Goal: Obtain resource: Obtain resource

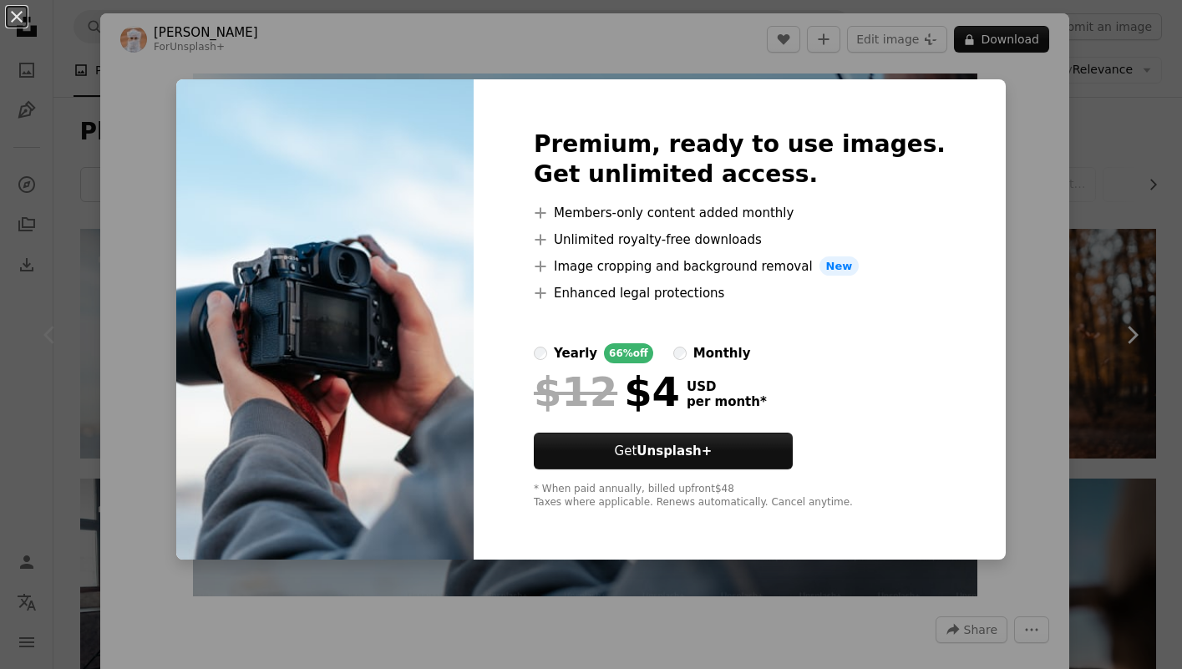
click at [1050, 458] on div "An X shape Premium, ready to use images. Get unlimited access. A plus sign Memb…" at bounding box center [591, 334] width 1182 height 669
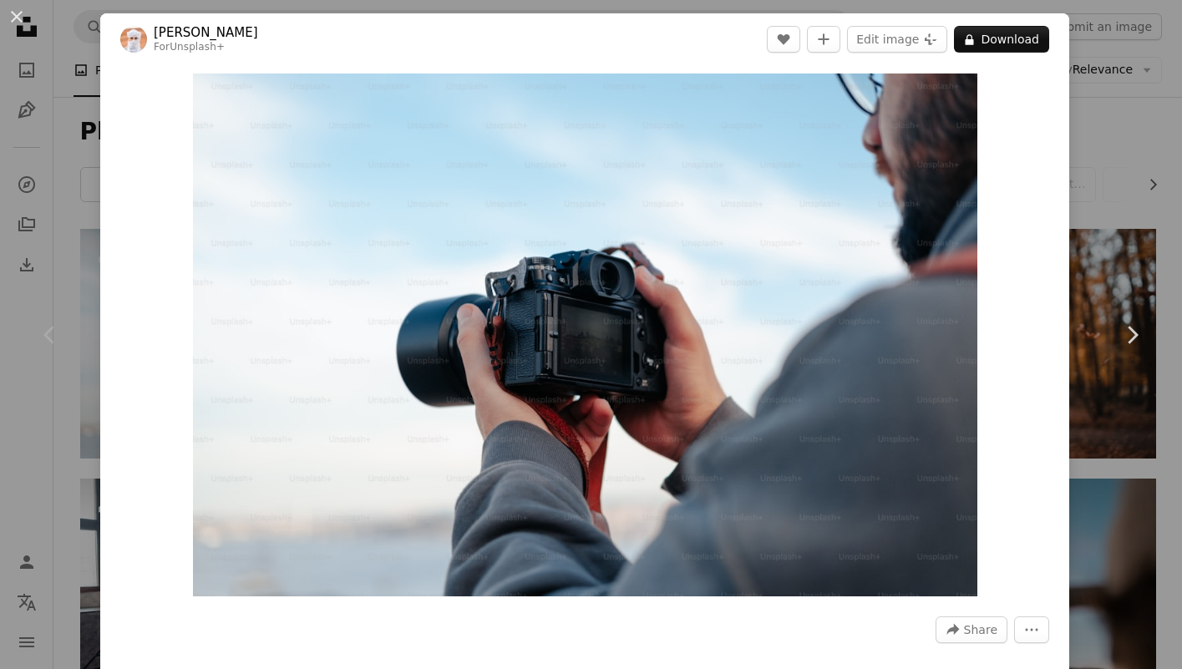
click at [1112, 226] on div "An X shape Chevron left Chevron right Ahmed For Unsplash+ A heart A plus sign E…" at bounding box center [591, 334] width 1182 height 669
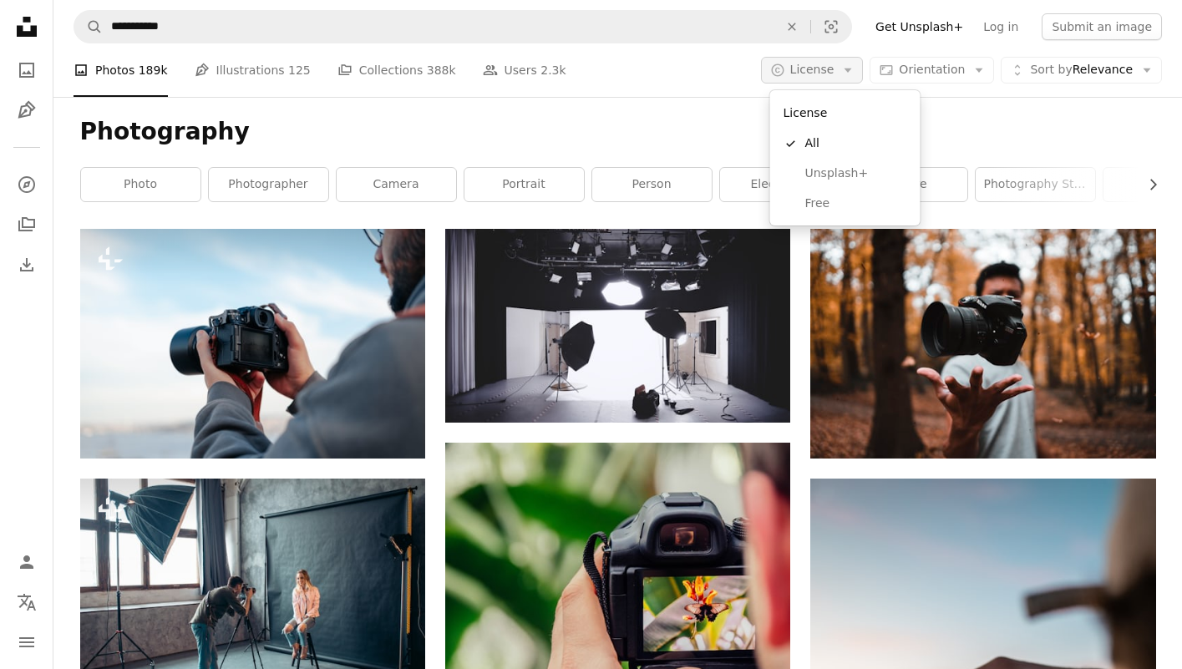
click at [852, 69] on icon "button" at bounding box center [848, 70] width 8 height 4
click at [832, 198] on span "Free" at bounding box center [856, 203] width 102 height 17
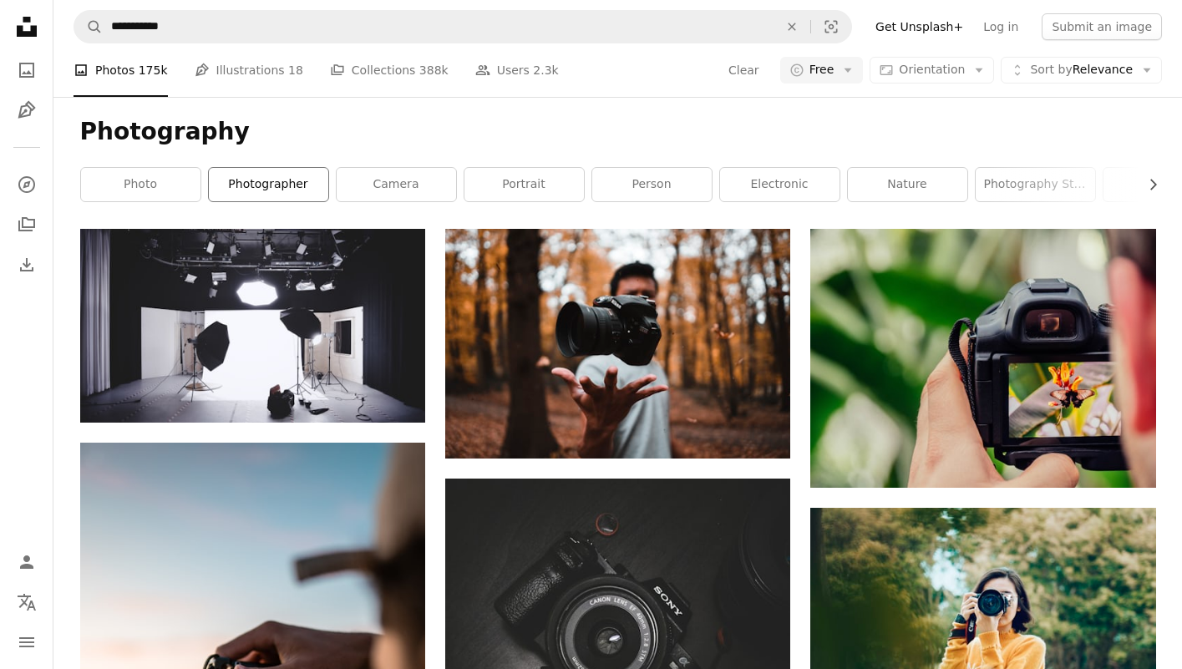
click at [240, 195] on link "photographer" at bounding box center [268, 184] width 119 height 33
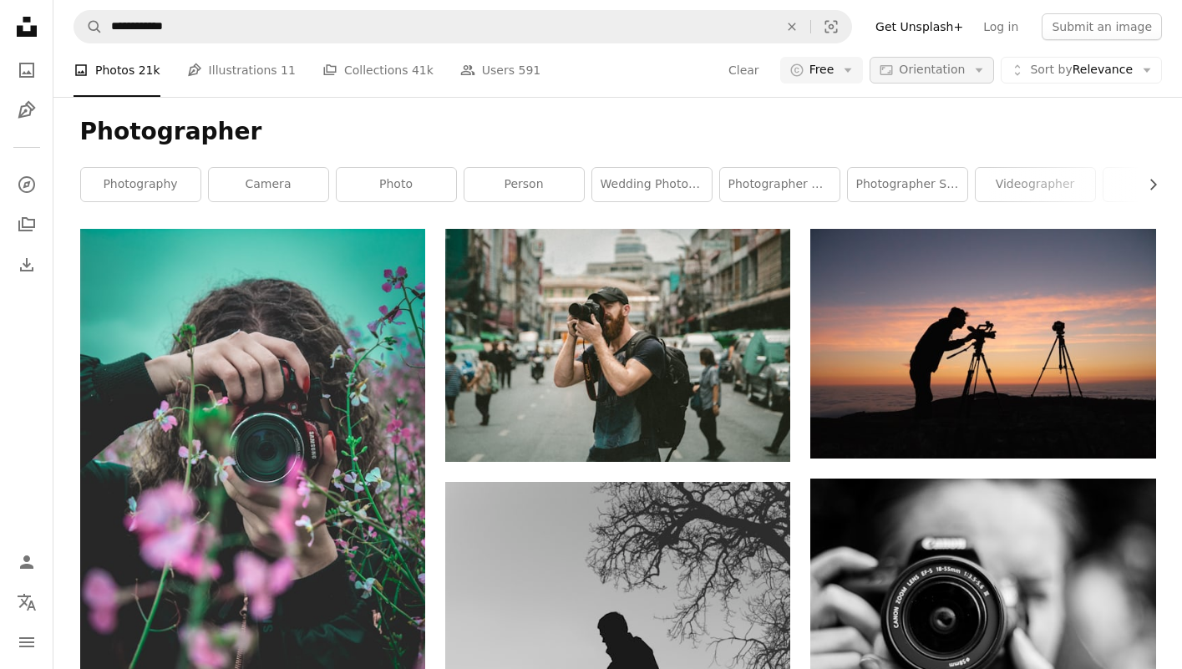
click at [957, 72] on span "Orientation" at bounding box center [932, 69] width 66 height 13
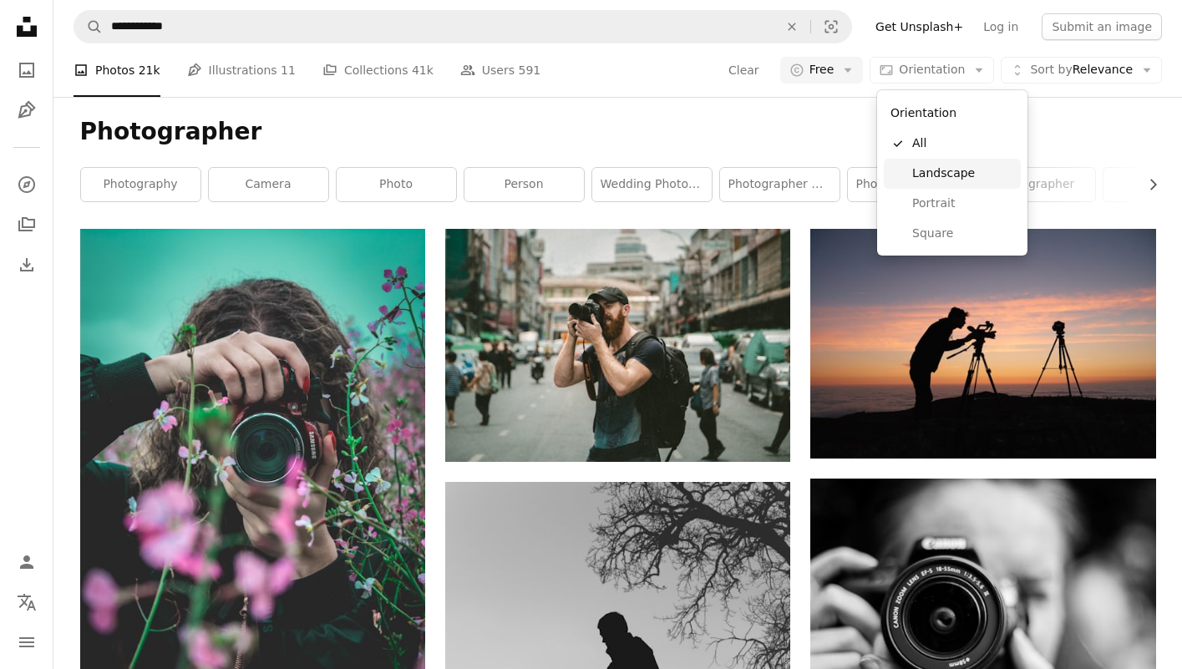
click at [942, 163] on link "Landscape" at bounding box center [952, 174] width 137 height 30
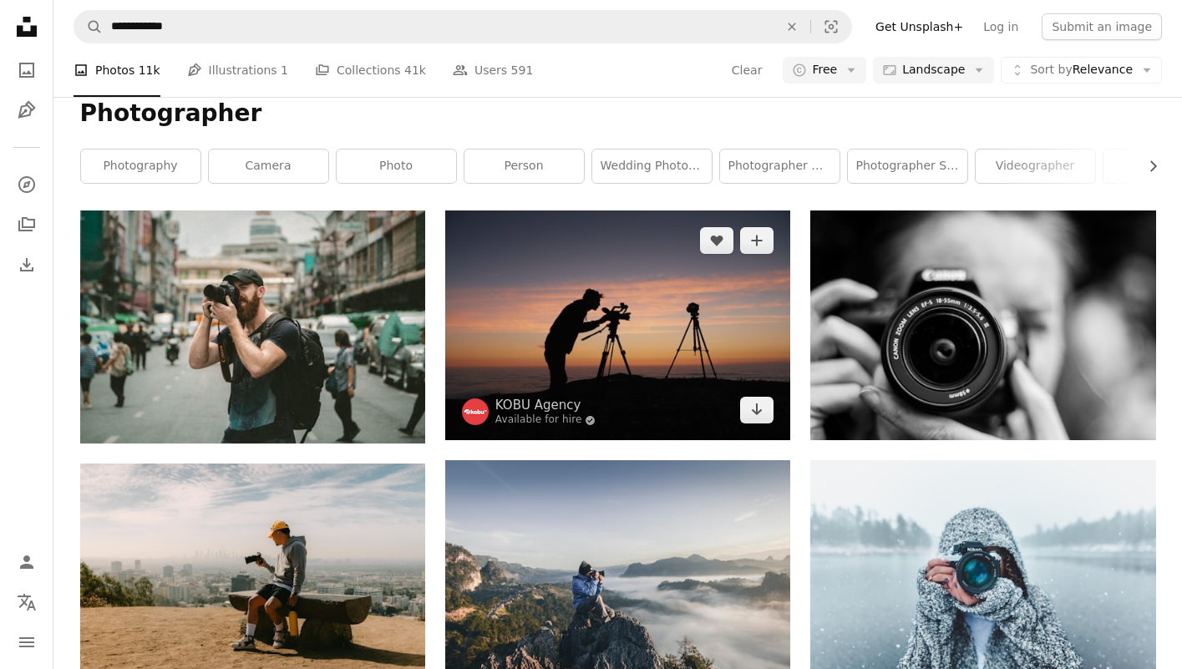
scroll to position [10, 0]
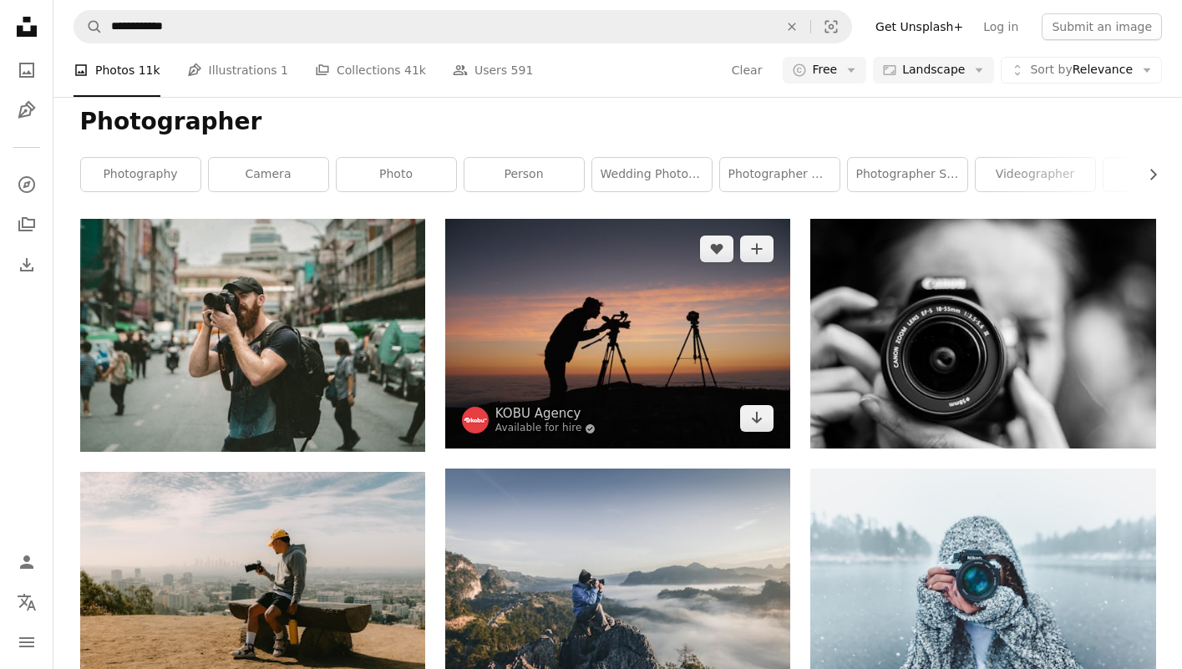
click at [574, 319] on img at bounding box center [617, 334] width 345 height 230
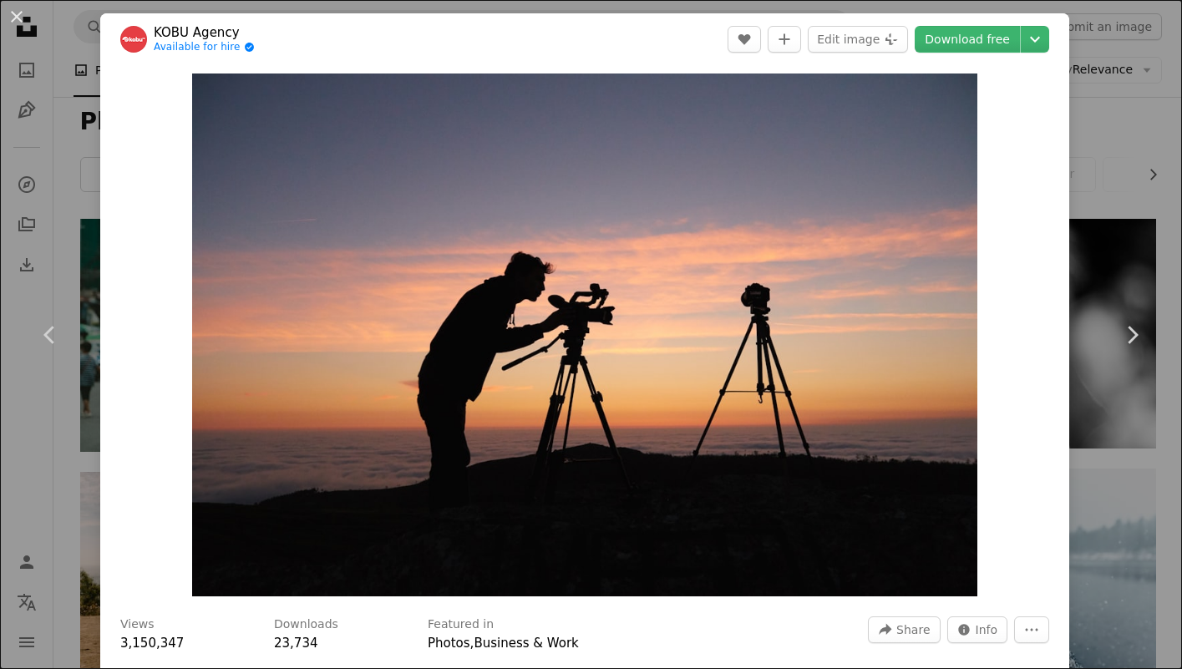
click at [573, 48] on header "KOBU Agency Available for hire A checkmark inside of a circle A heart A plus si…" at bounding box center [584, 39] width 969 height 52
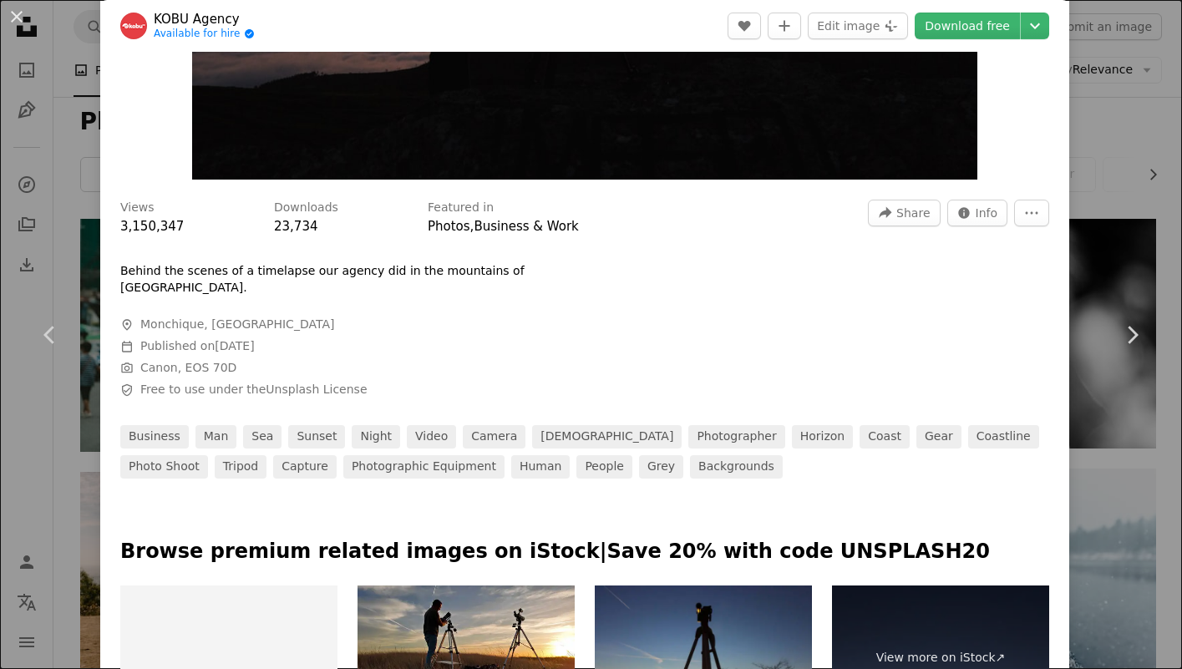
scroll to position [412, 0]
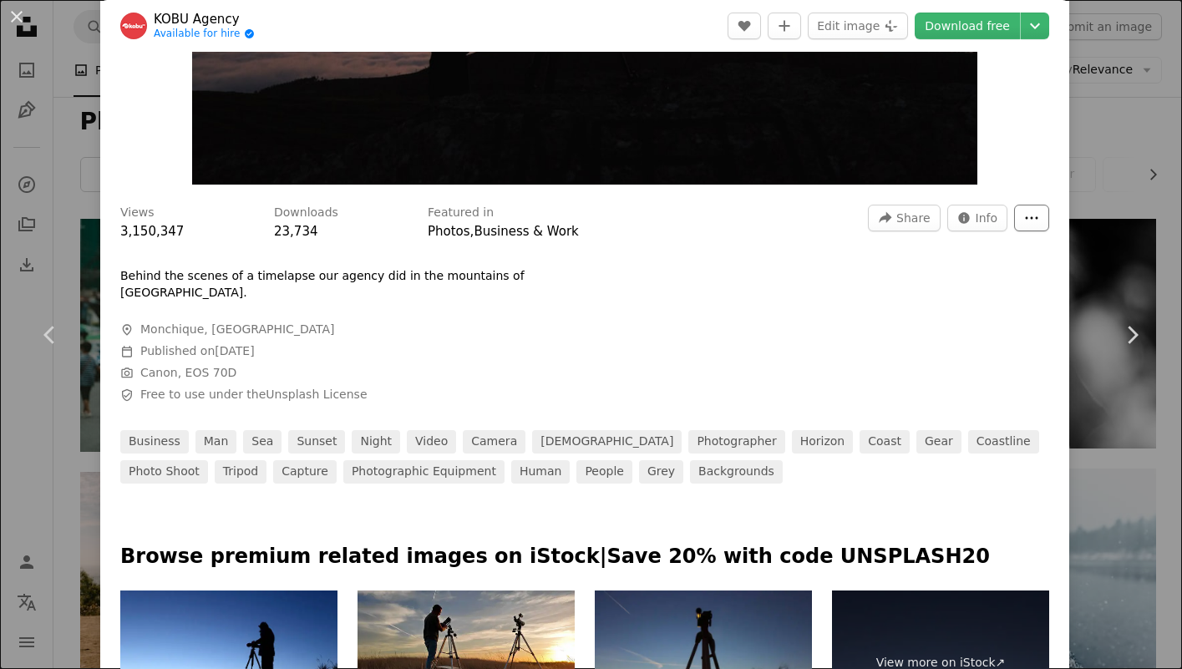
click at [1032, 214] on button "More Actions" at bounding box center [1031, 218] width 35 height 27
click at [987, 219] on dialog "An X shape Chevron left Chevron right KOBU Agency Available for hire A checkmar…" at bounding box center [591, 334] width 1182 height 669
click at [987, 219] on button "Info icon Info" at bounding box center [977, 218] width 61 height 27
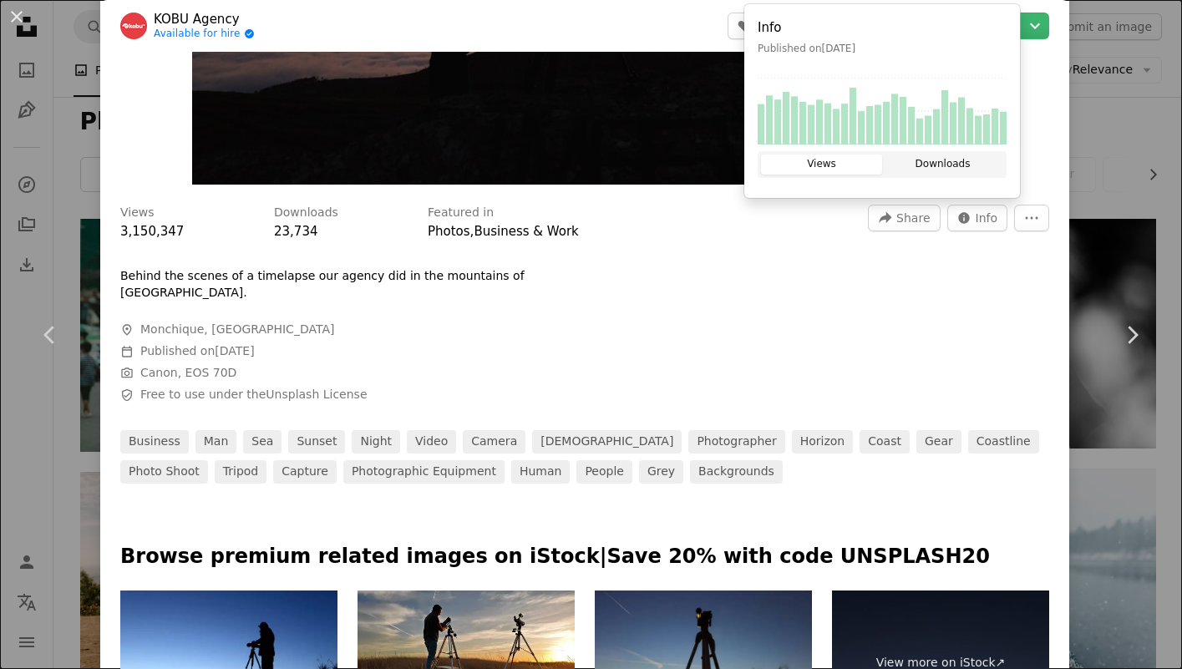
click at [955, 162] on button "Downloads" at bounding box center [942, 165] width 121 height 20
click at [752, 312] on div "Views 3,150,347 Downloads 23,734 Featured in Photos , Business & Work A forward…" at bounding box center [584, 338] width 969 height 291
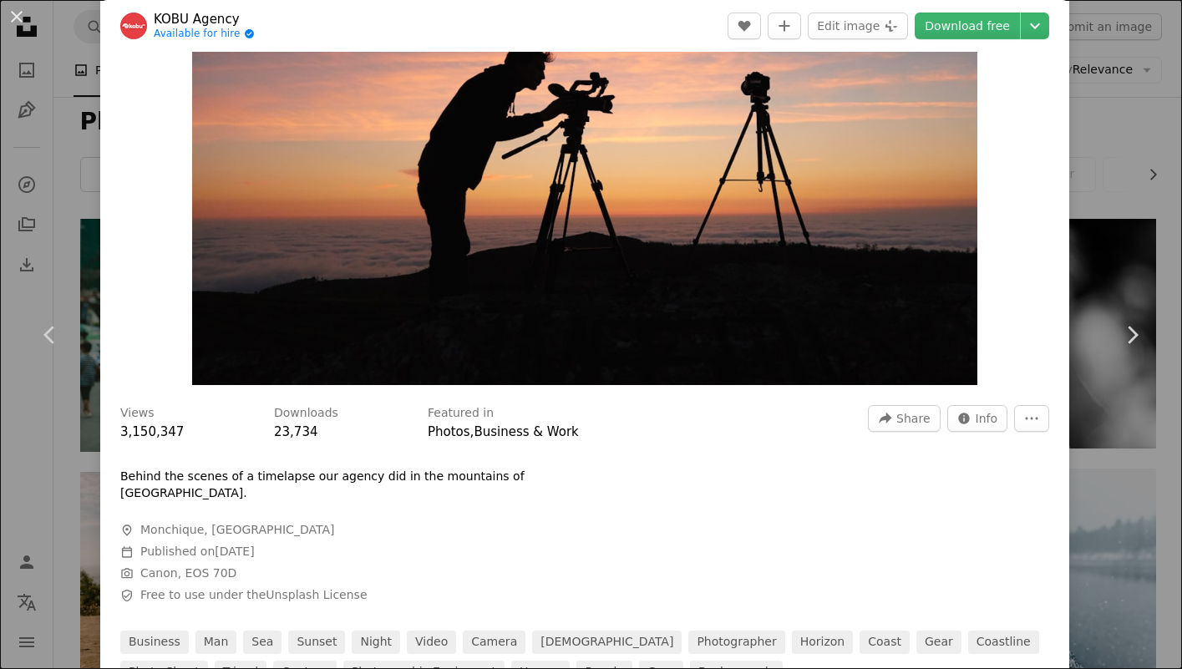
scroll to position [235, 0]
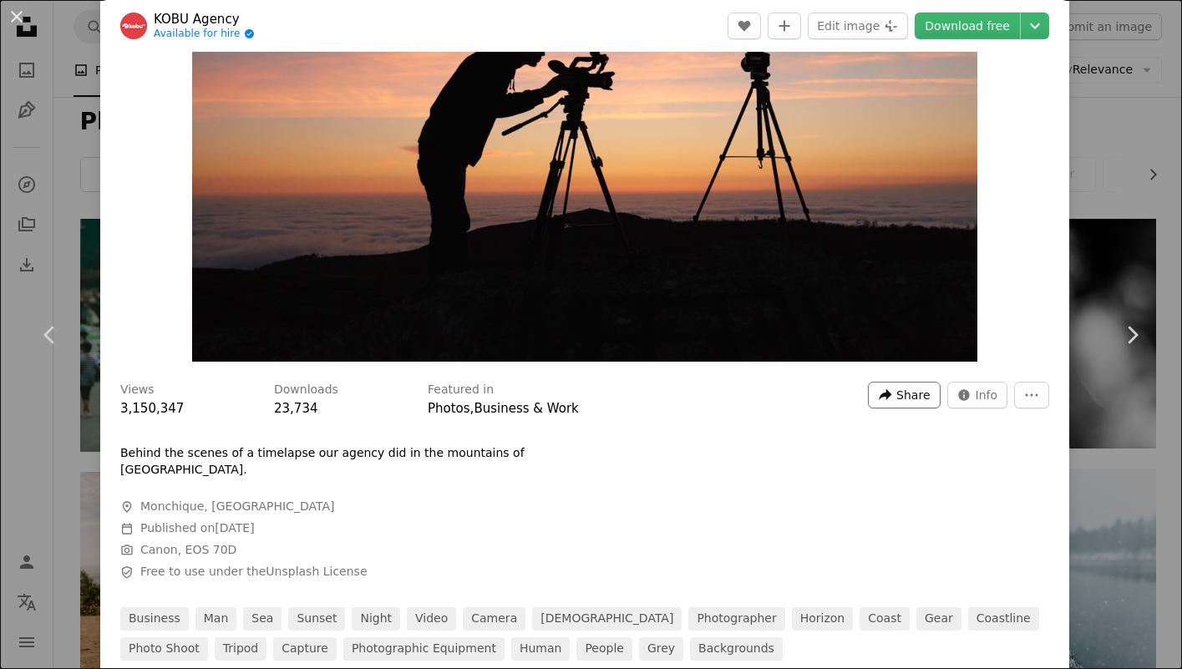
click at [909, 393] on button "A forward-right arrow Share" at bounding box center [904, 395] width 72 height 27
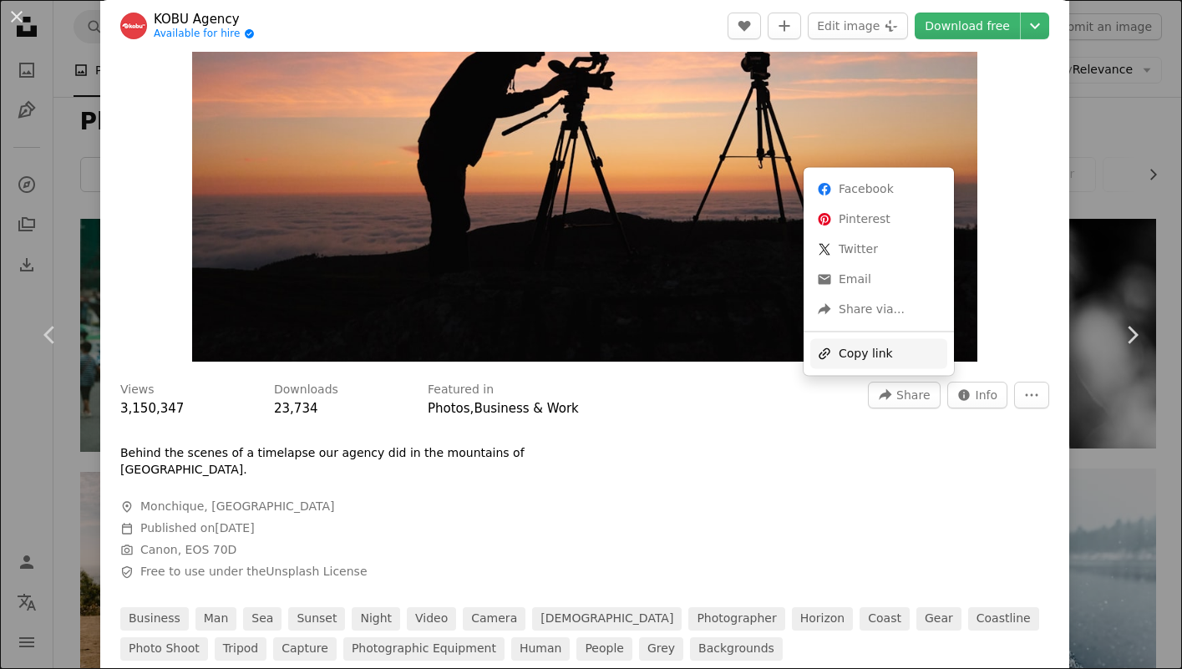
click at [858, 352] on div "A URL sharing icon (chains) Copy link" at bounding box center [878, 353] width 137 height 30
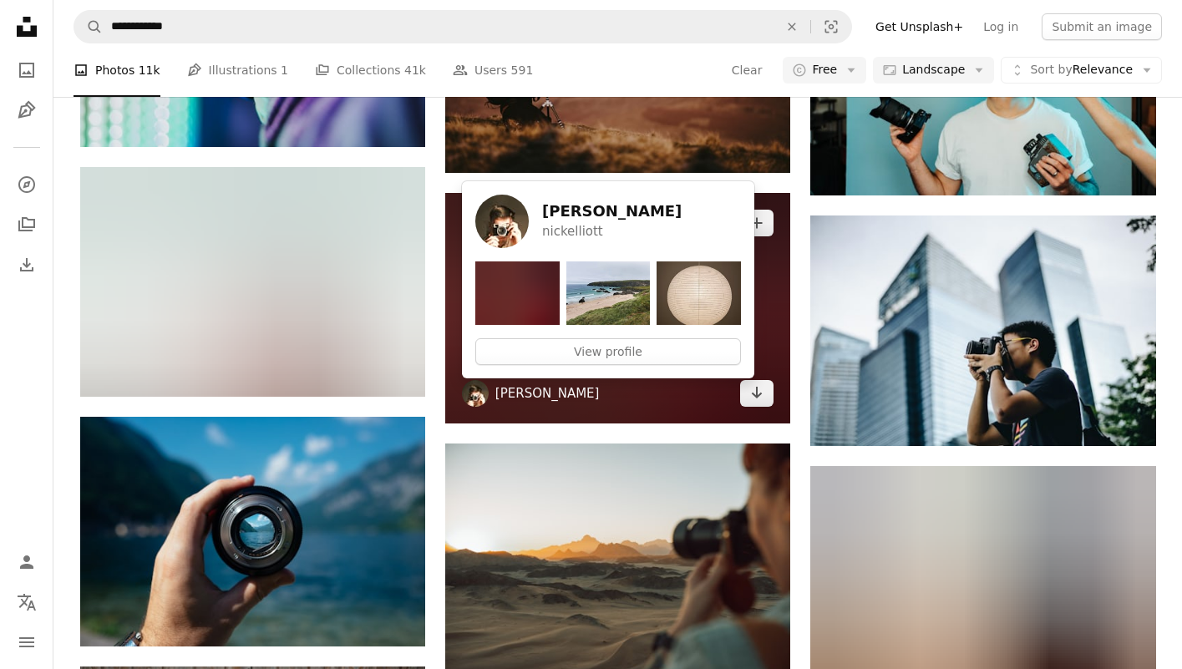
scroll to position [1668, 0]
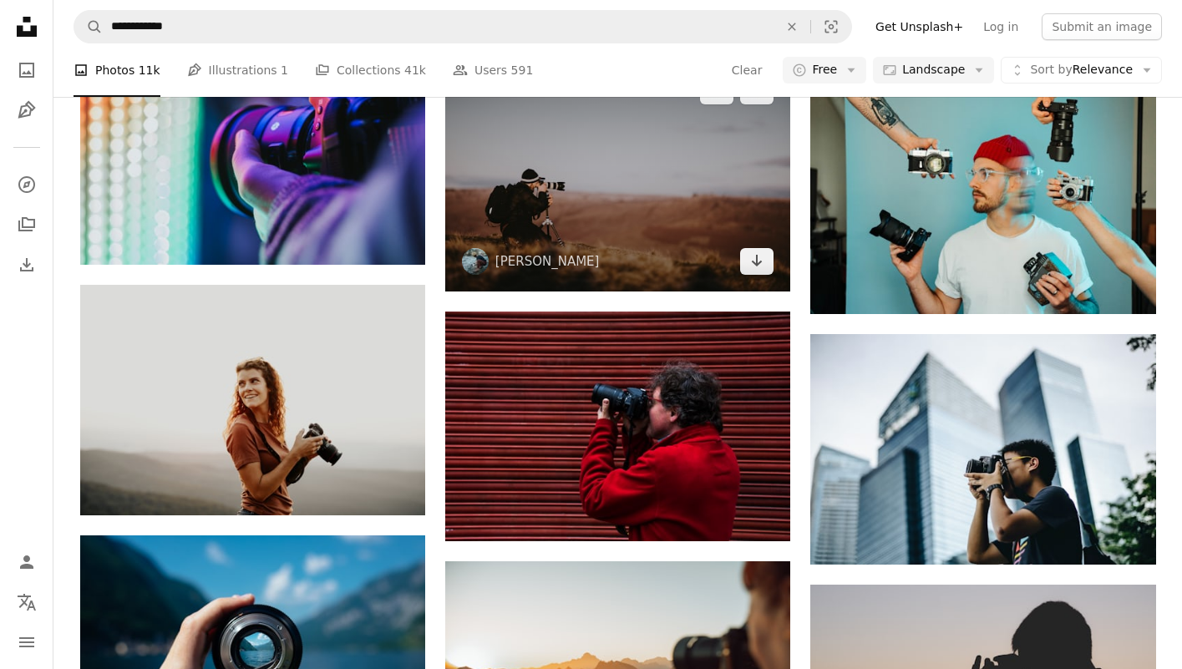
click at [665, 232] on img at bounding box center [617, 176] width 345 height 230
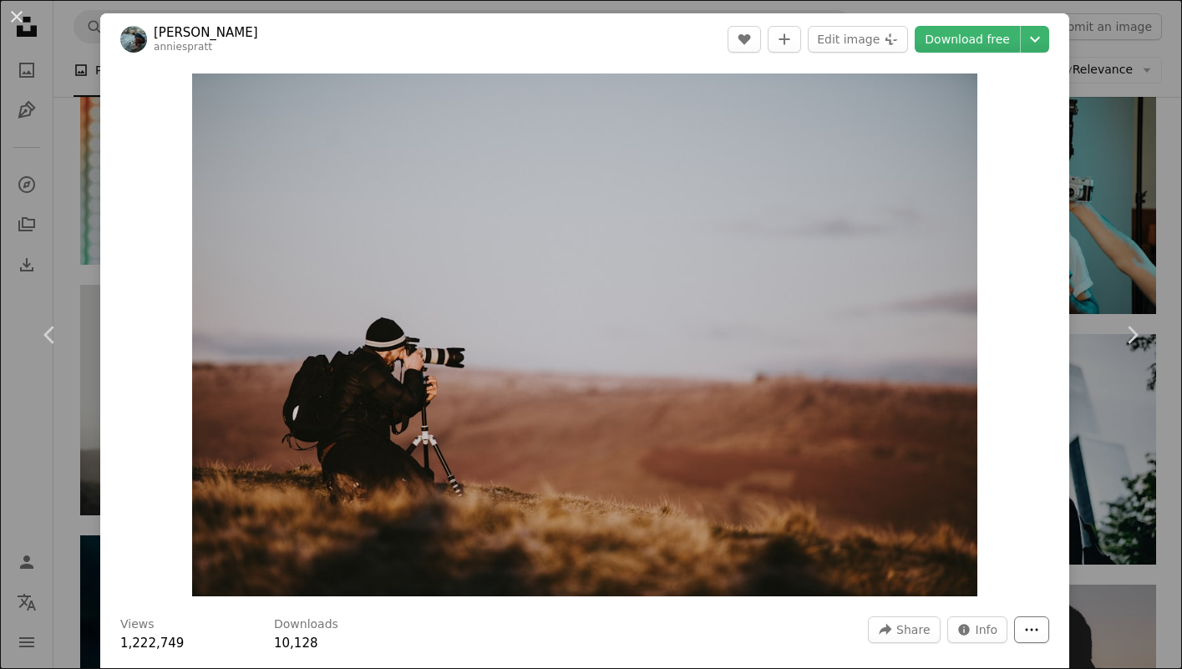
click at [1039, 627] on icon "More Actions" at bounding box center [1031, 629] width 15 height 15
click at [1011, 452] on dialog "An X shape Chevron left Chevron right [PERSON_NAME] anniespratt A heart A plus …" at bounding box center [591, 334] width 1182 height 669
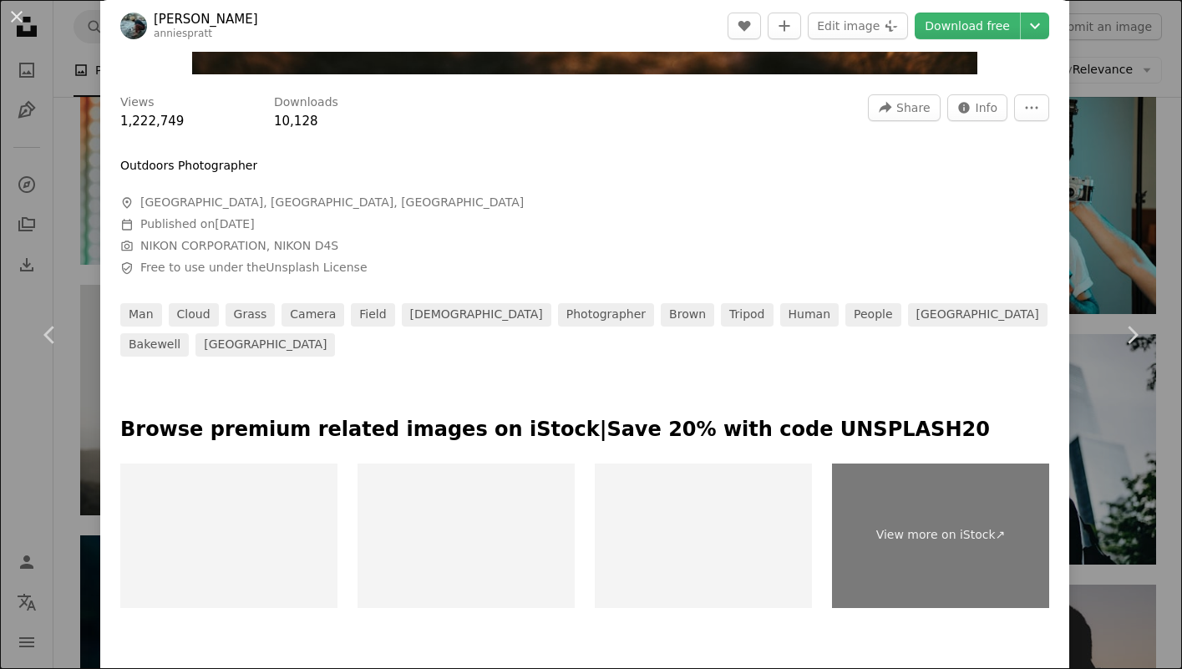
scroll to position [512, 0]
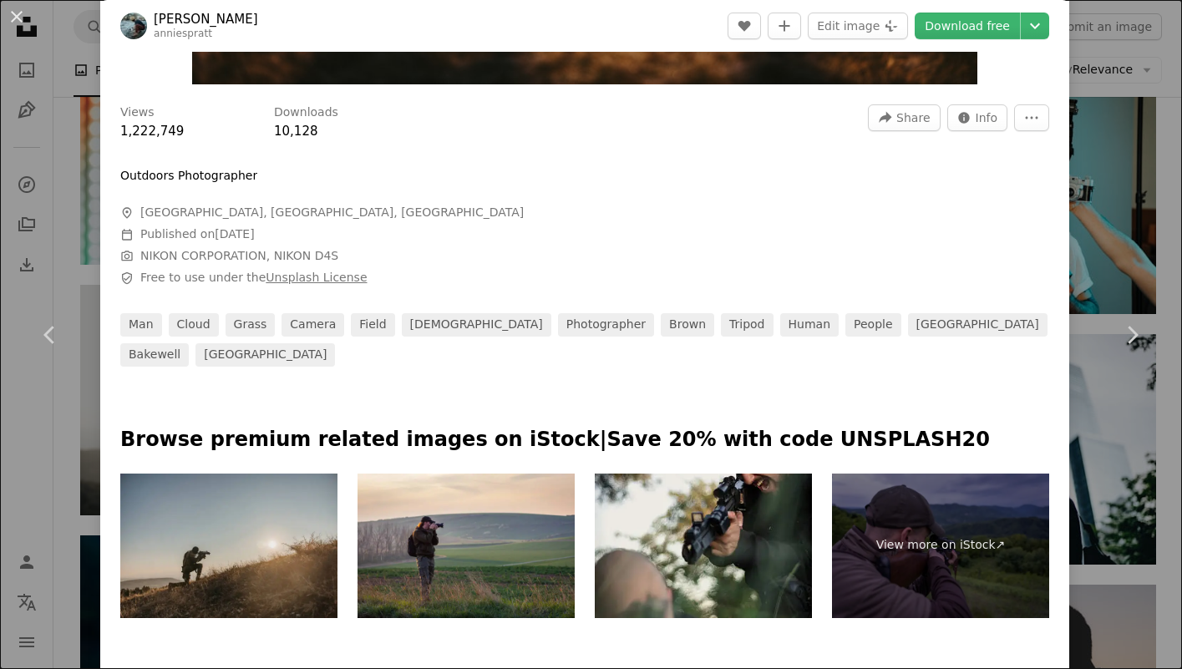
click at [307, 281] on link "Unsplash License" at bounding box center [316, 277] width 101 height 13
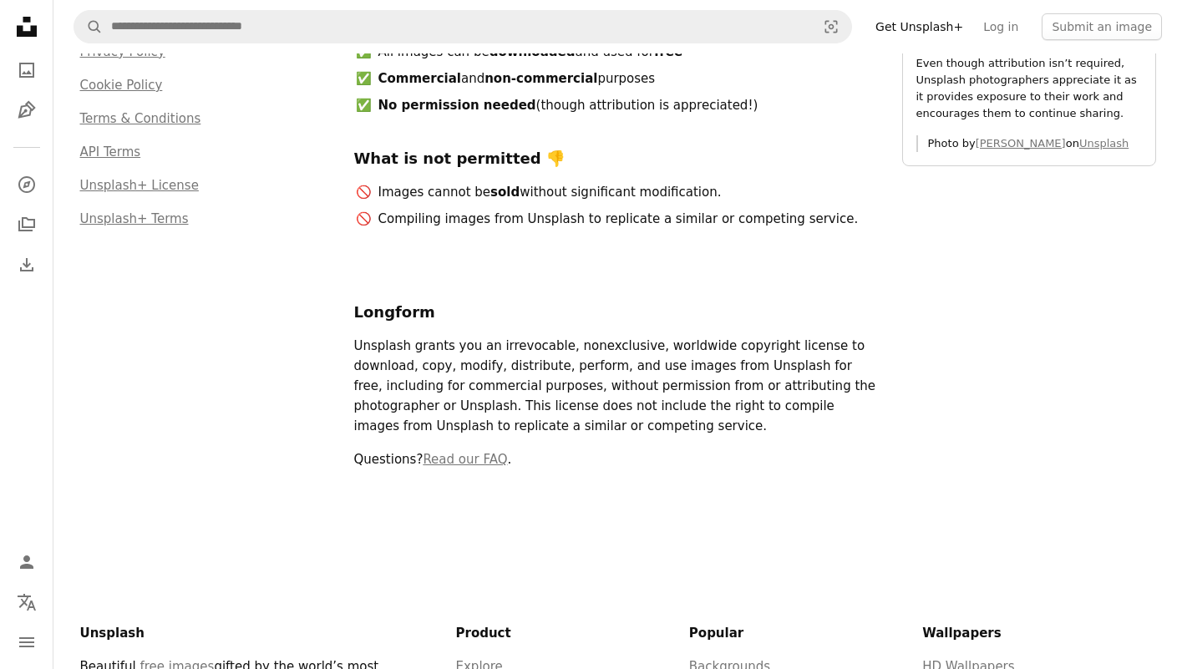
scroll to position [143, 0]
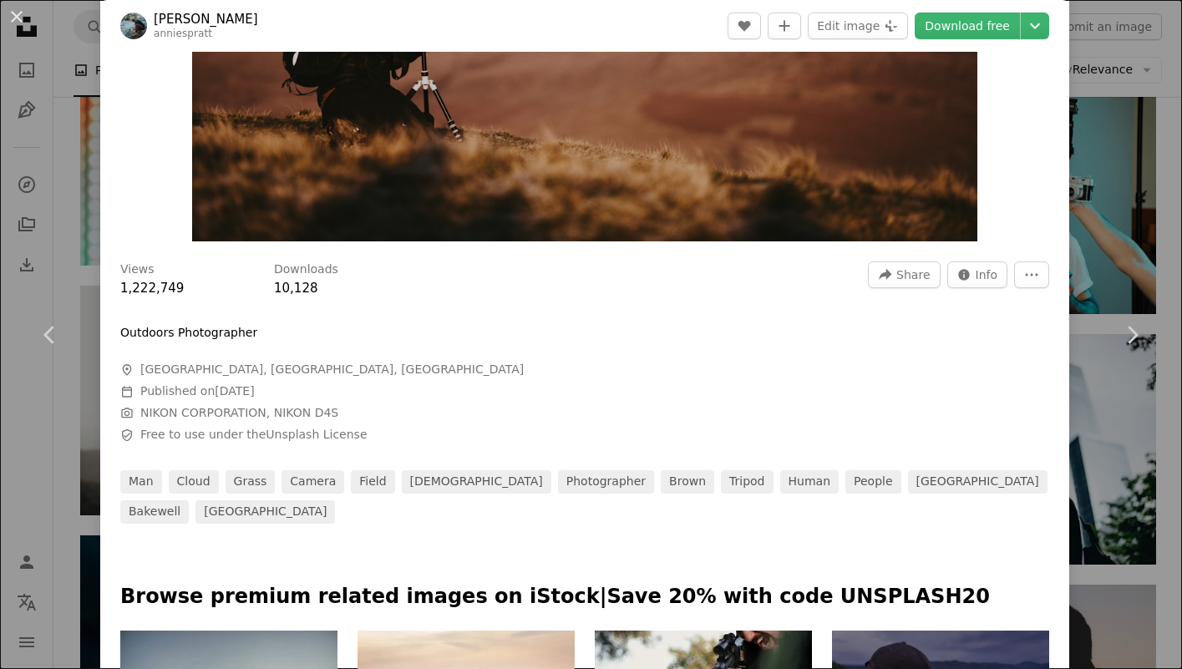
scroll to position [439, 0]
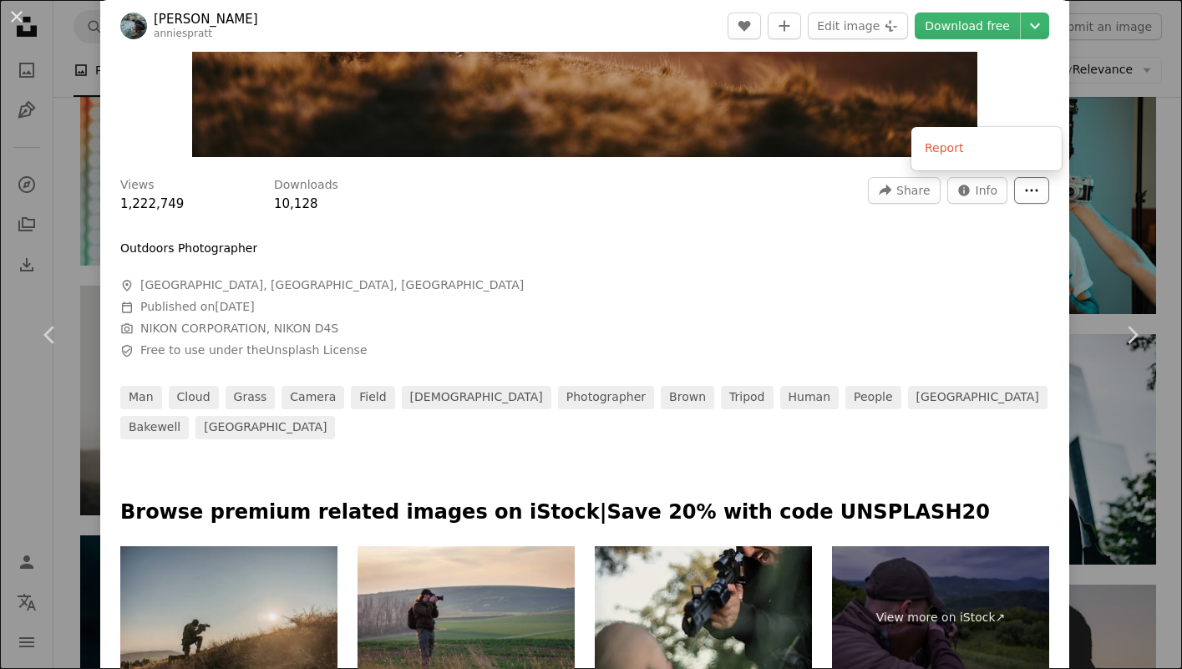
click at [1039, 190] on icon "More Actions" at bounding box center [1031, 190] width 15 height 15
click at [1016, 237] on dialog "An X shape Chevron left Chevron right [PERSON_NAME] anniespratt A heart A plus …" at bounding box center [591, 334] width 1182 height 669
click at [922, 190] on span "Share" at bounding box center [912, 190] width 33 height 25
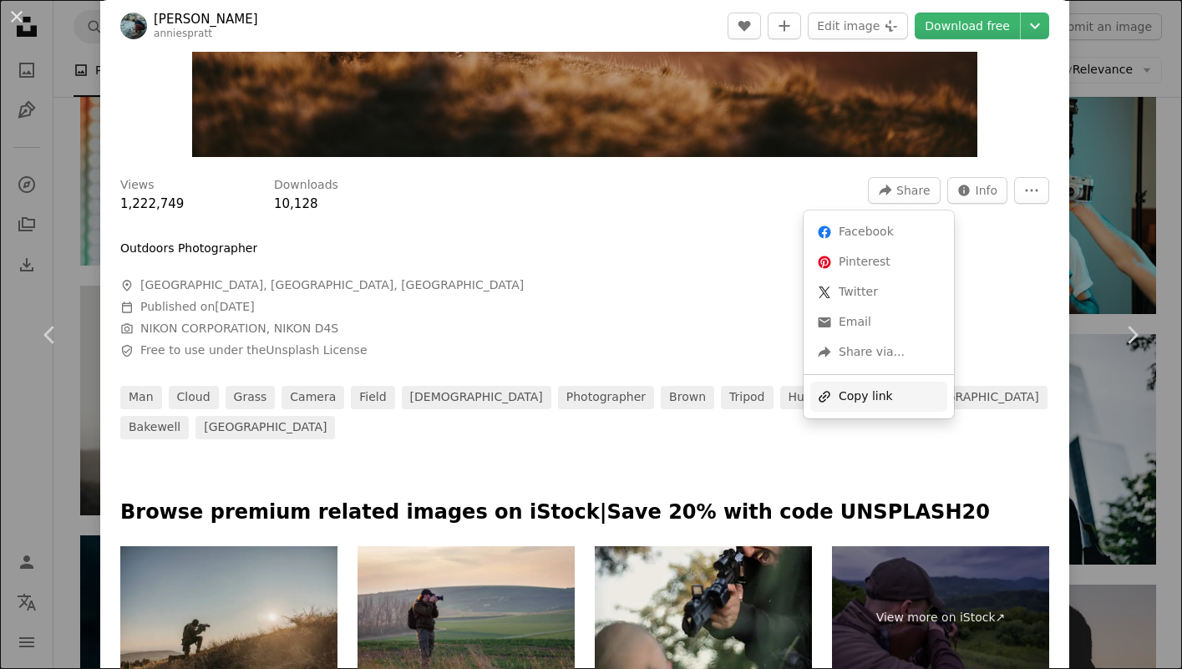
click at [904, 403] on div "A URL sharing icon (chains) Copy link" at bounding box center [878, 397] width 137 height 30
